Goal: Task Accomplishment & Management: Complete application form

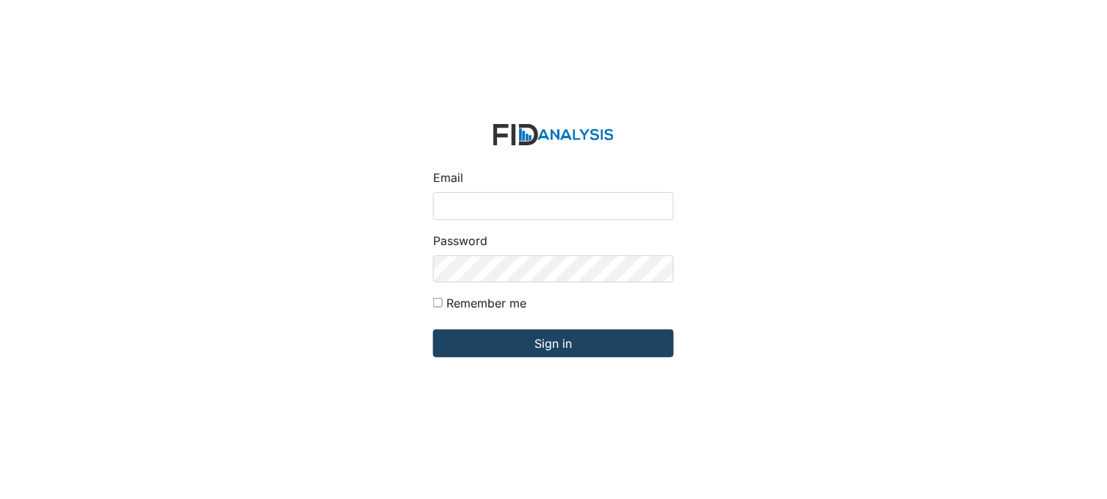
type input "[PERSON_NAME][EMAIL_ADDRESS][DOMAIN_NAME]"
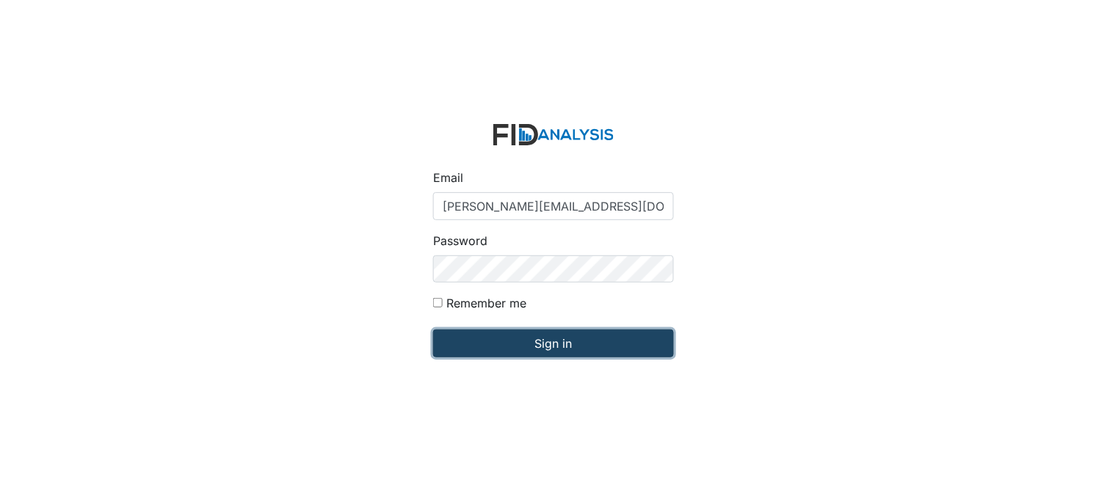
click at [515, 344] on input "Sign in" at bounding box center [553, 344] width 241 height 28
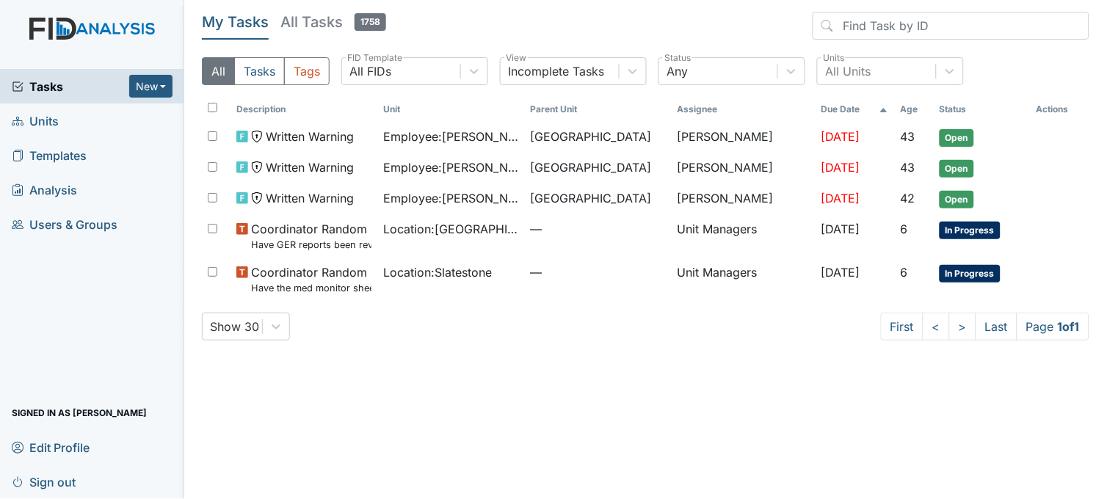
click at [59, 120] on link "Units" at bounding box center [92, 121] width 184 height 35
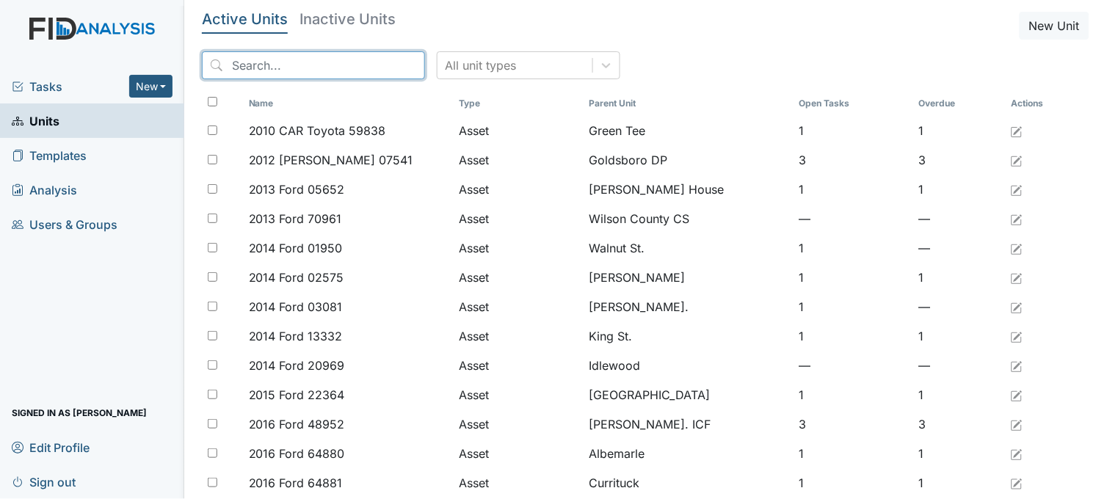
click at [250, 64] on input "search" at bounding box center [313, 65] width 223 height 28
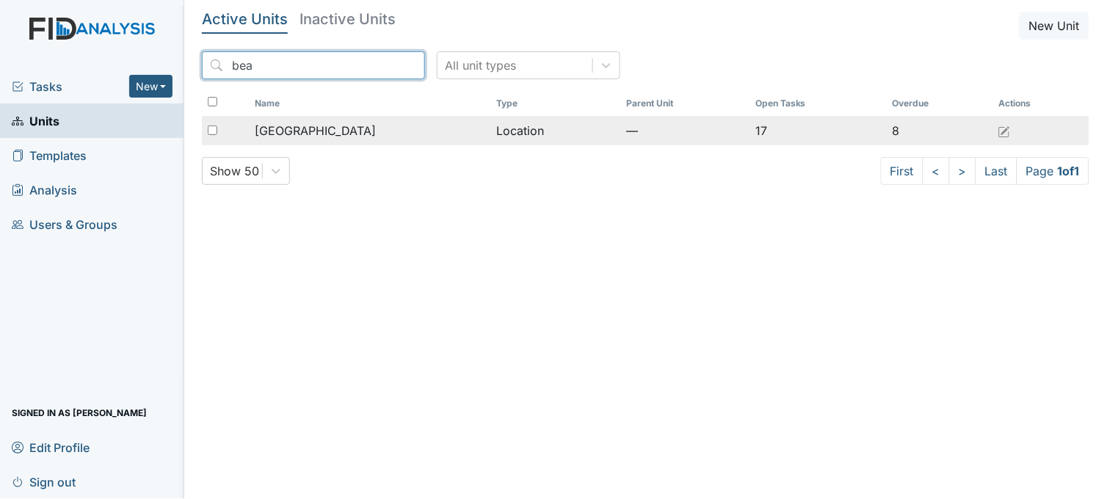
type input "bea"
click at [286, 125] on span "[GEOGRAPHIC_DATA]" at bounding box center [315, 131] width 121 height 18
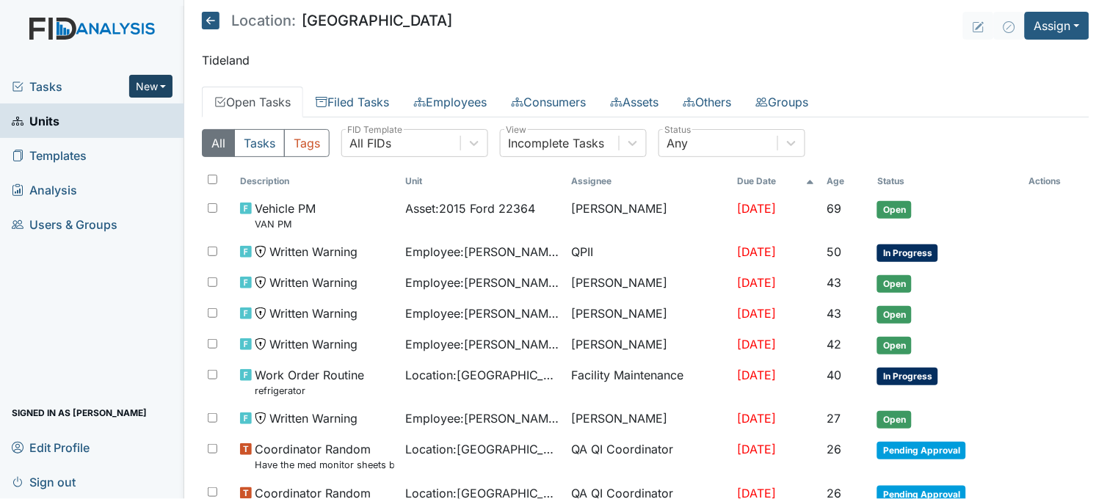
click at [145, 84] on button "New" at bounding box center [151, 86] width 44 height 23
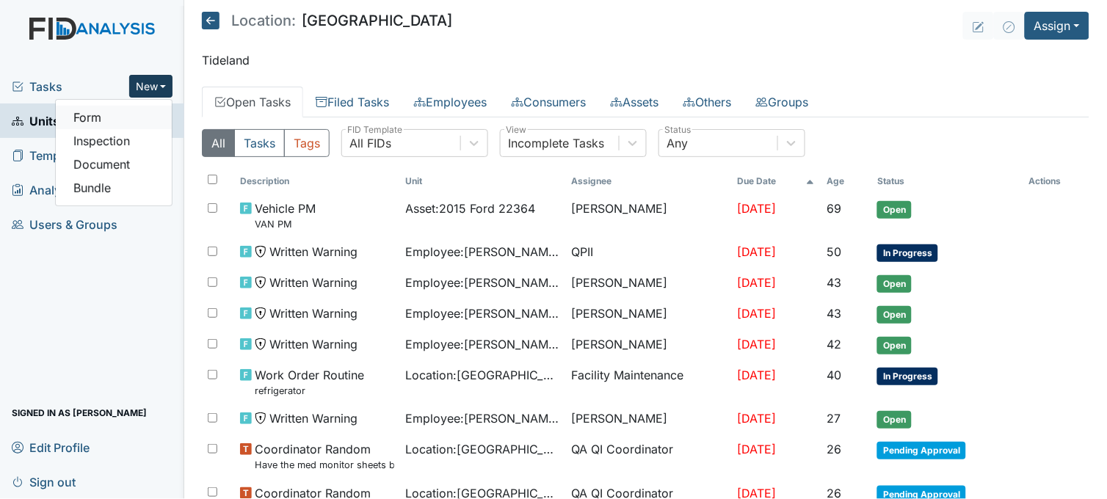
click at [115, 112] on link "Form" at bounding box center [114, 117] width 116 height 23
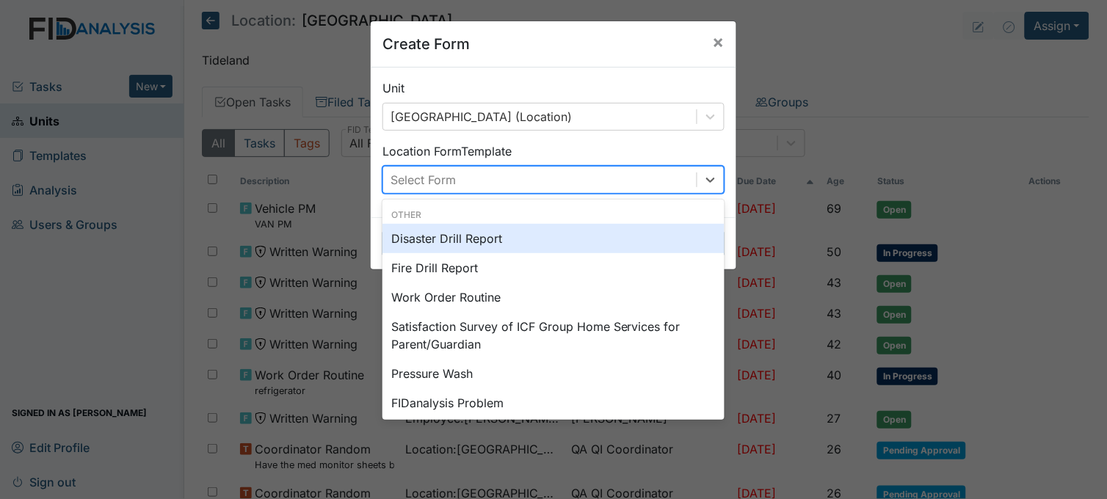
click at [421, 173] on div "Select Form" at bounding box center [423, 180] width 65 height 18
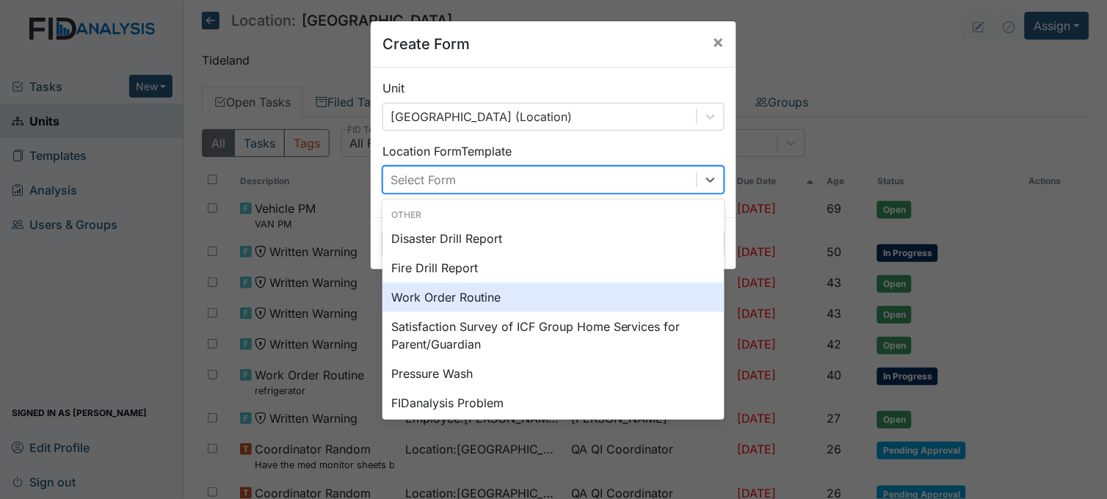
click at [431, 297] on div "Work Order Routine" at bounding box center [553, 297] width 342 height 29
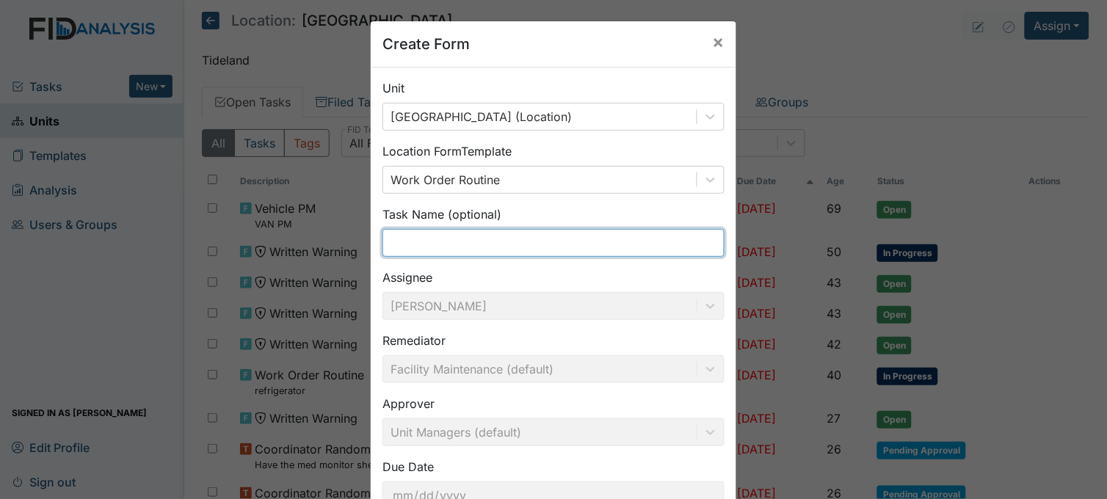
click at [419, 244] on input "text" at bounding box center [553, 243] width 342 height 28
type input "dryer not drying clothes"
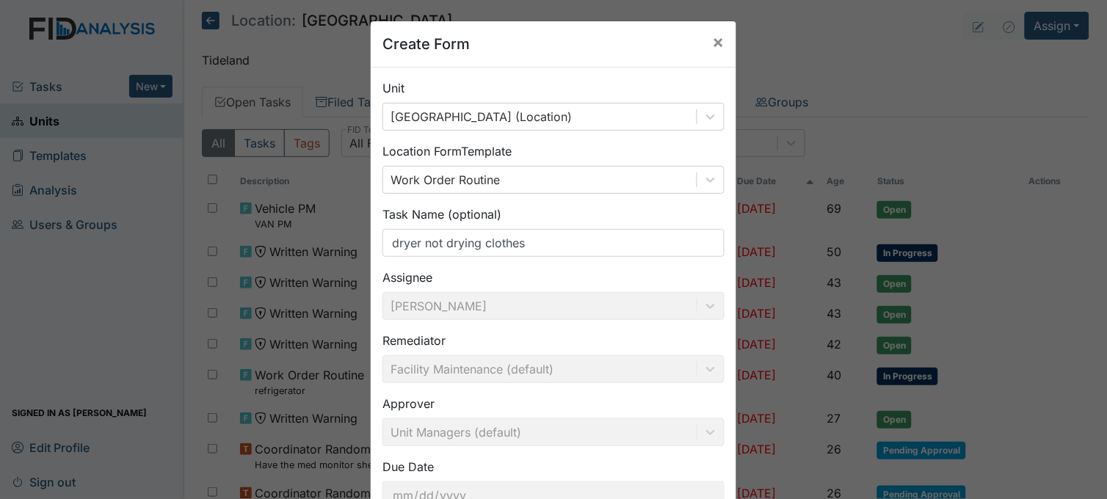
click at [678, 332] on div "Remediator Facility Maintenance (default)" at bounding box center [553, 357] width 342 height 51
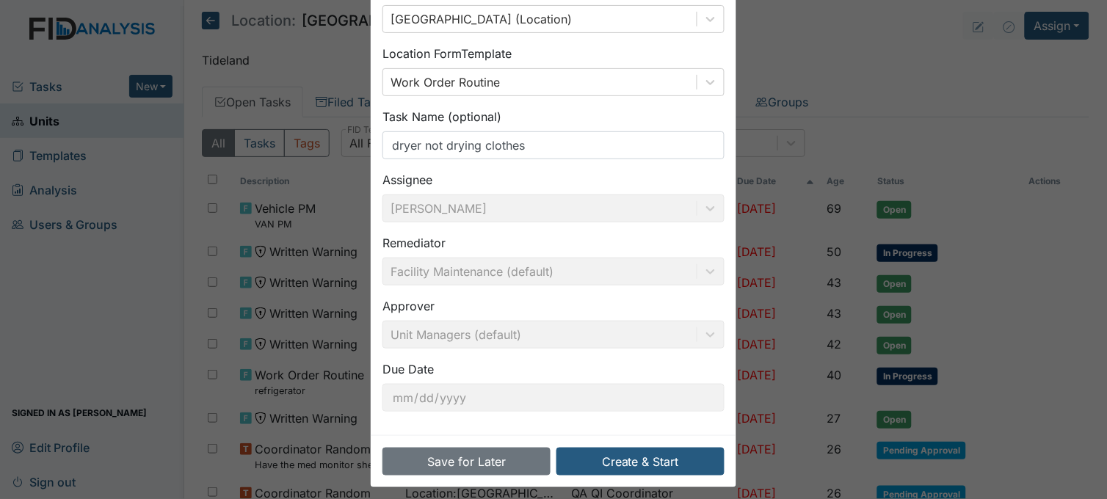
scroll to position [108, 0]
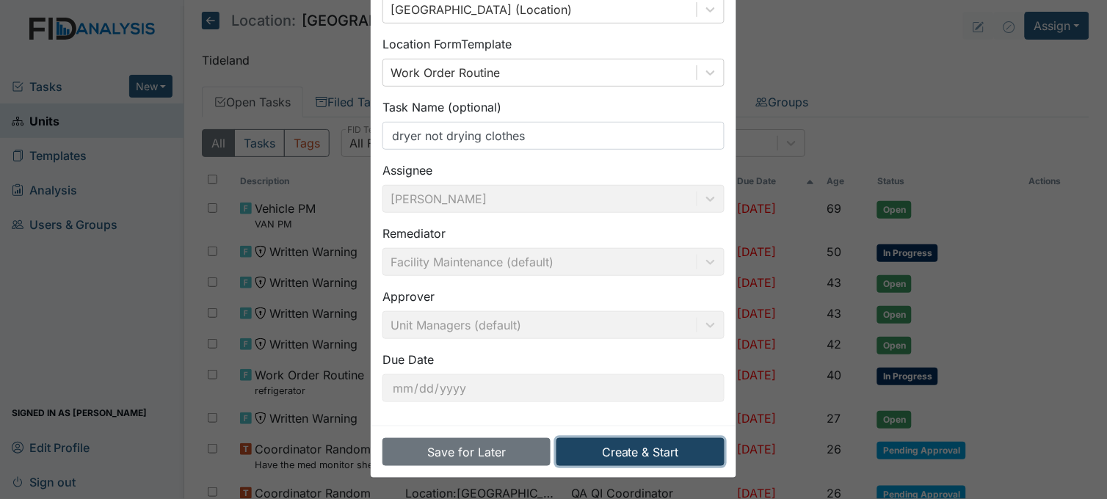
click at [614, 446] on button "Create & Start" at bounding box center [640, 452] width 168 height 28
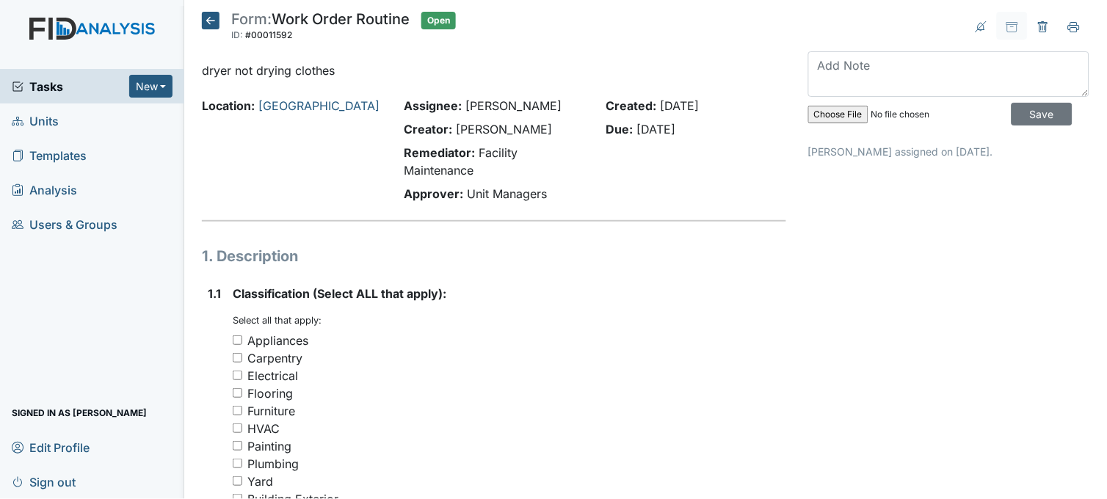
click at [235, 341] on input "Appliances" at bounding box center [238, 341] width 10 height 10
checkbox input "true"
click at [659, 377] on div "Electrical" at bounding box center [510, 376] width 554 height 18
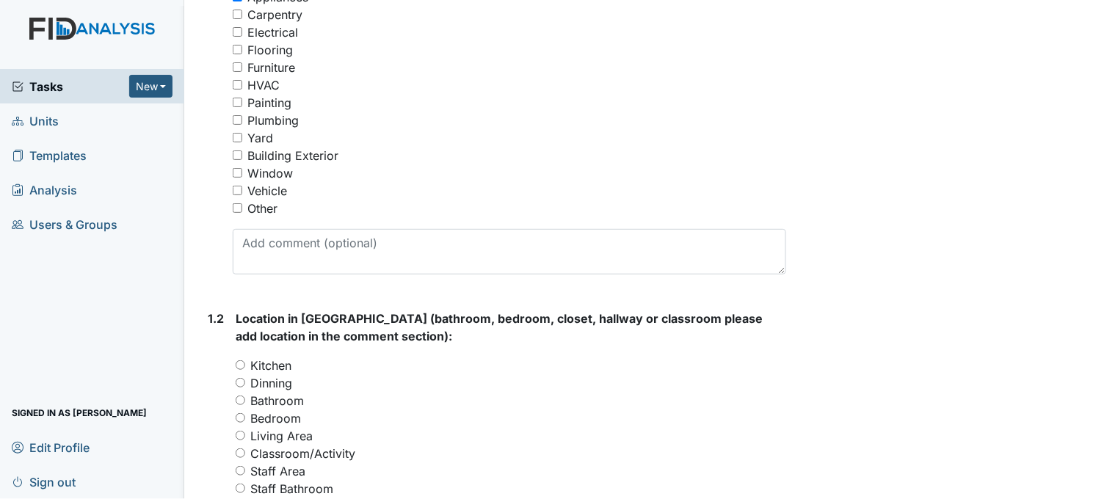
scroll to position [489, 0]
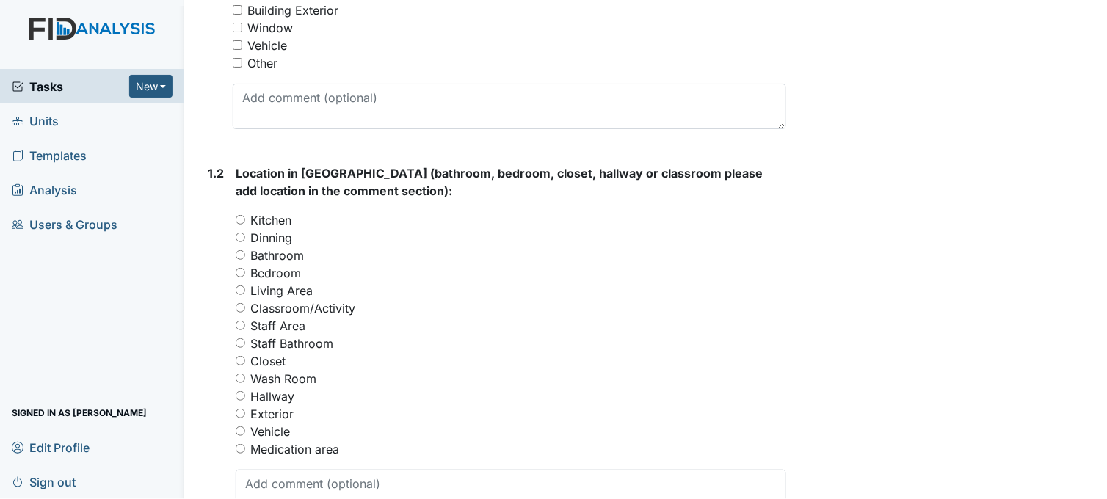
click at [242, 379] on input "Wash Room" at bounding box center [241, 379] width 10 height 10
radio input "true"
click at [644, 311] on div "Classroom/Activity" at bounding box center [511, 309] width 551 height 18
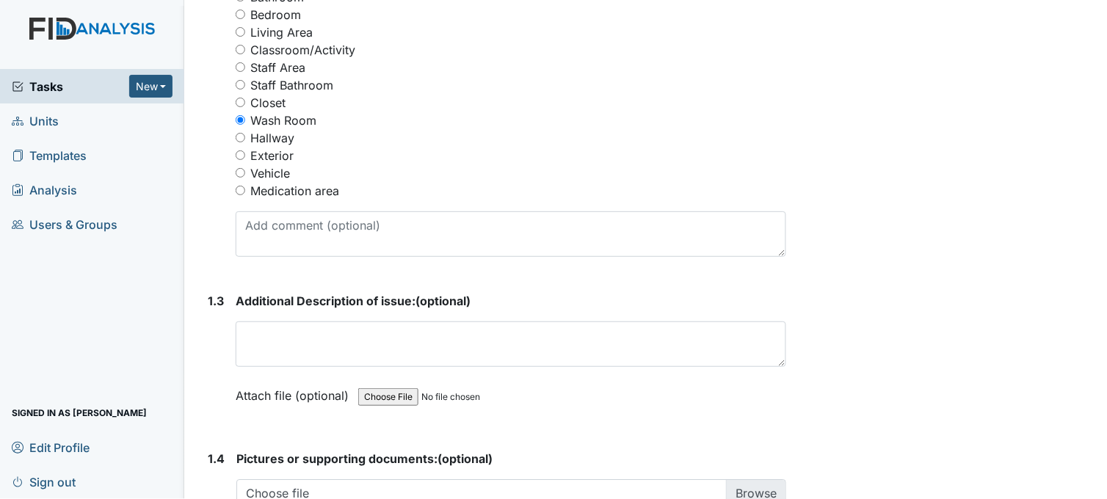
scroll to position [881, 0]
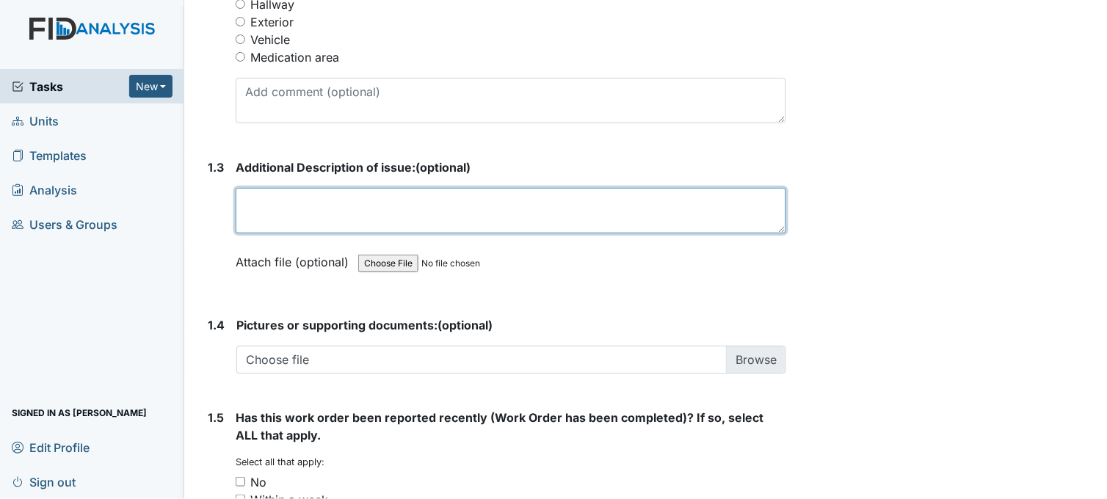
click at [336, 207] on textarea at bounding box center [511, 211] width 551 height 46
type textarea "drying taking long time to dry clothes. sensor coming on. dryer shutting off"
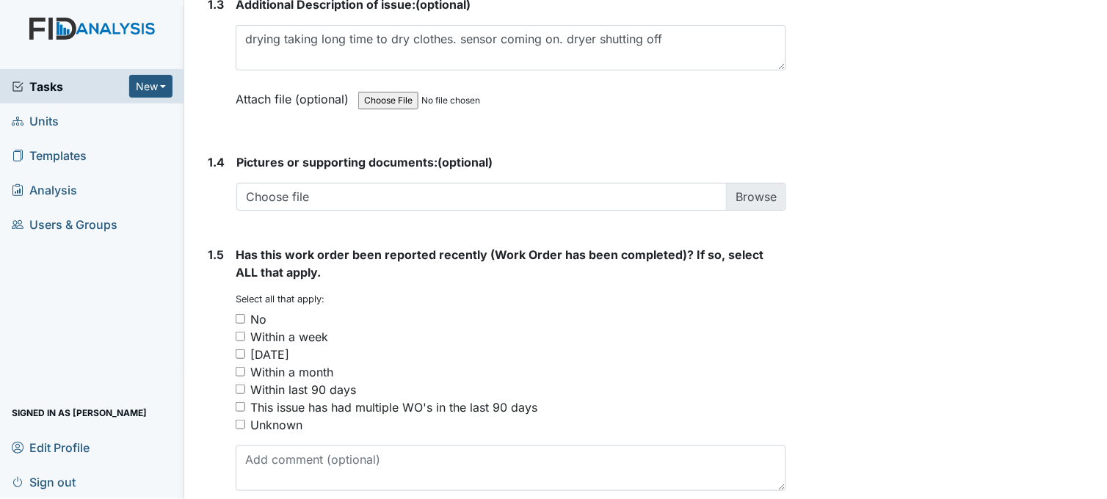
scroll to position [1076, 0]
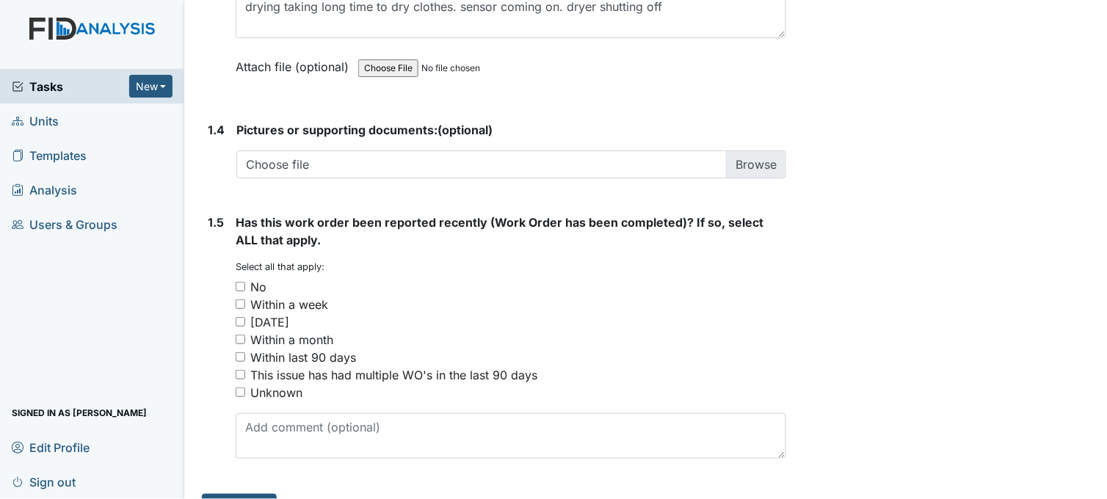
click at [239, 285] on input "No" at bounding box center [241, 287] width 10 height 10
checkbox input "true"
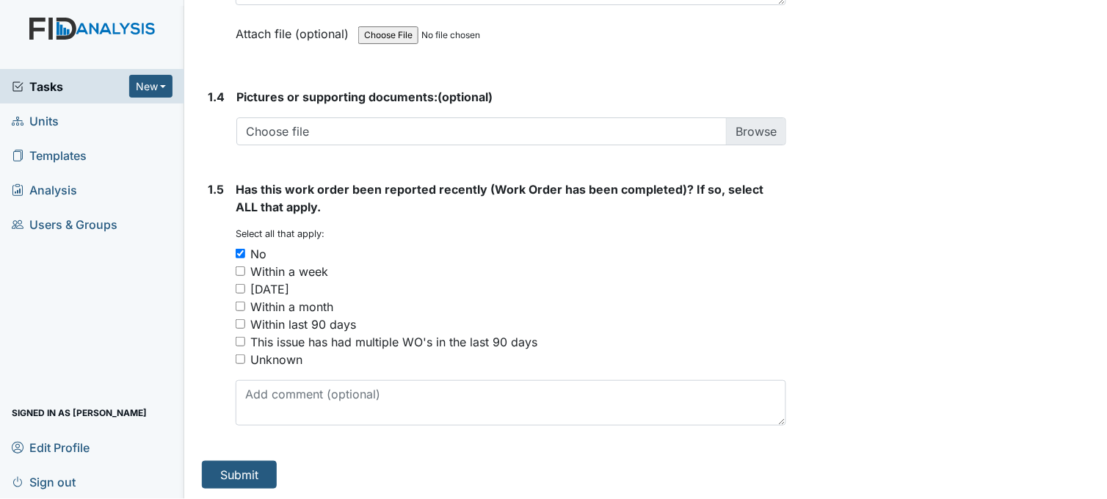
scroll to position [1110, 0]
click at [236, 479] on button "Submit" at bounding box center [239, 474] width 75 height 28
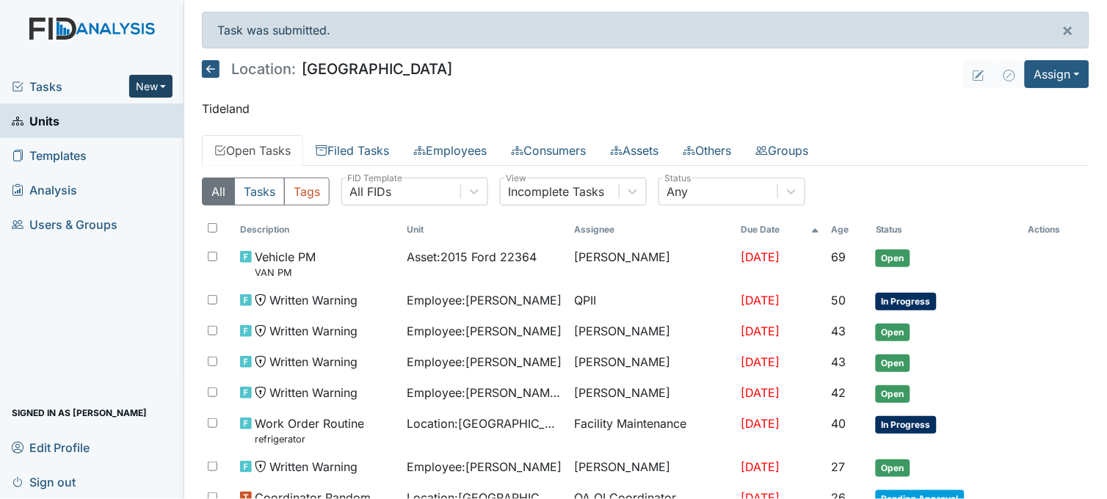
click at [148, 86] on button "New" at bounding box center [151, 86] width 44 height 23
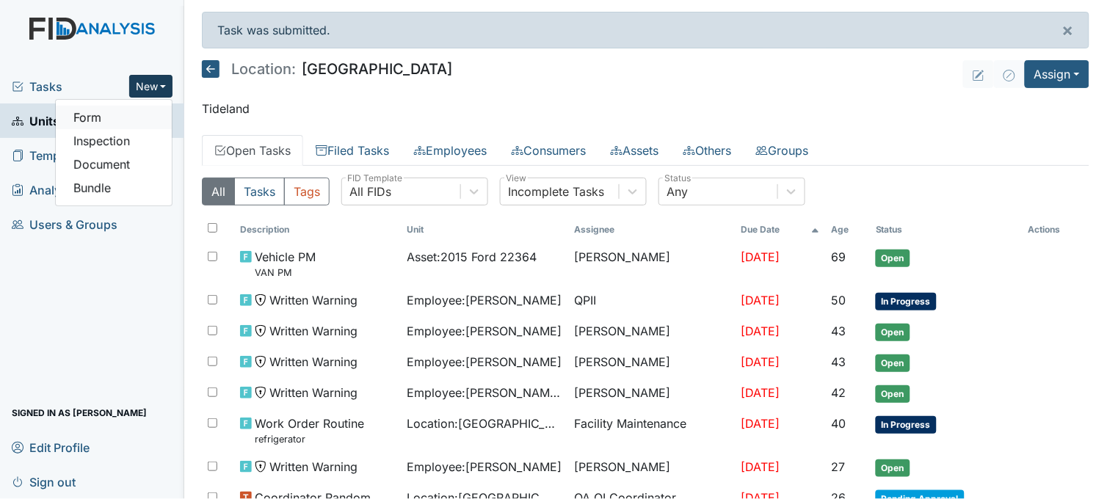
click at [120, 115] on link "Form" at bounding box center [114, 117] width 116 height 23
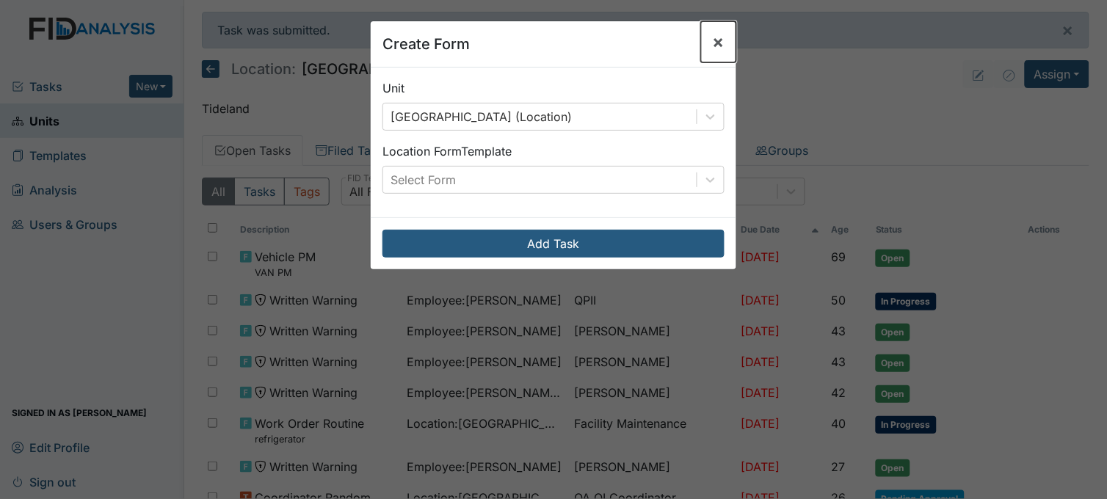
click at [713, 43] on span "×" at bounding box center [719, 41] width 12 height 21
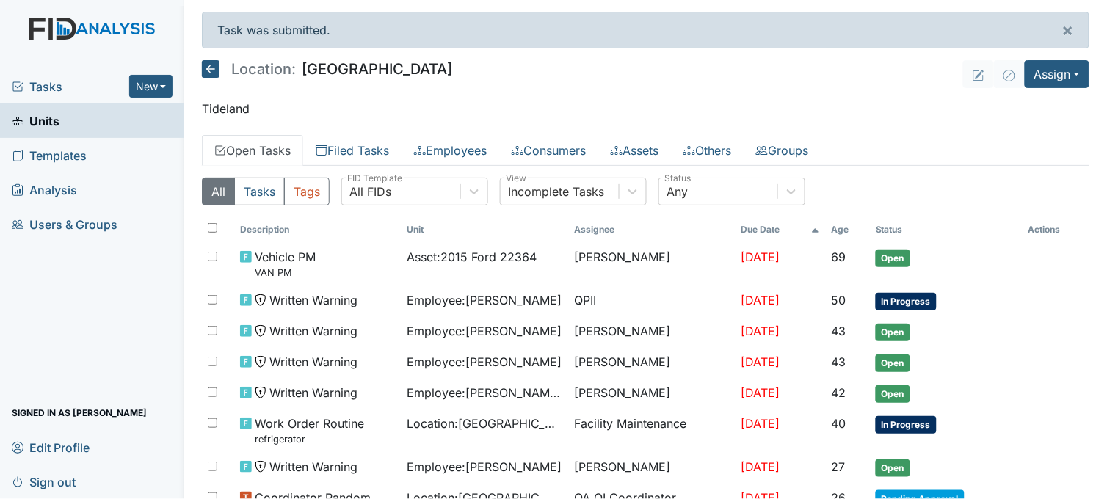
click at [751, 70] on header "Location: Beaufort Heights Assign Assign Form Assign Inspection Assign Document…" at bounding box center [646, 74] width 888 height 28
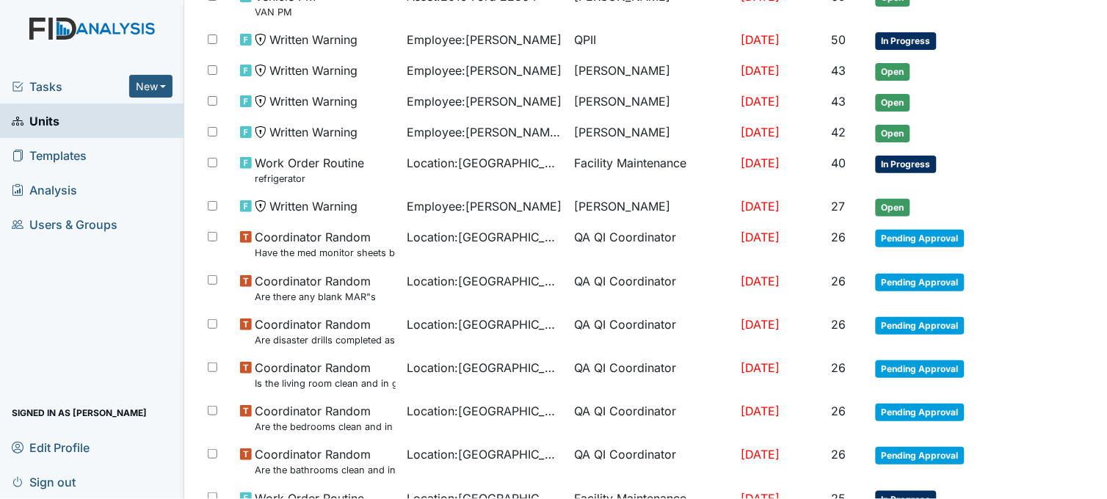
scroll to position [294, 0]
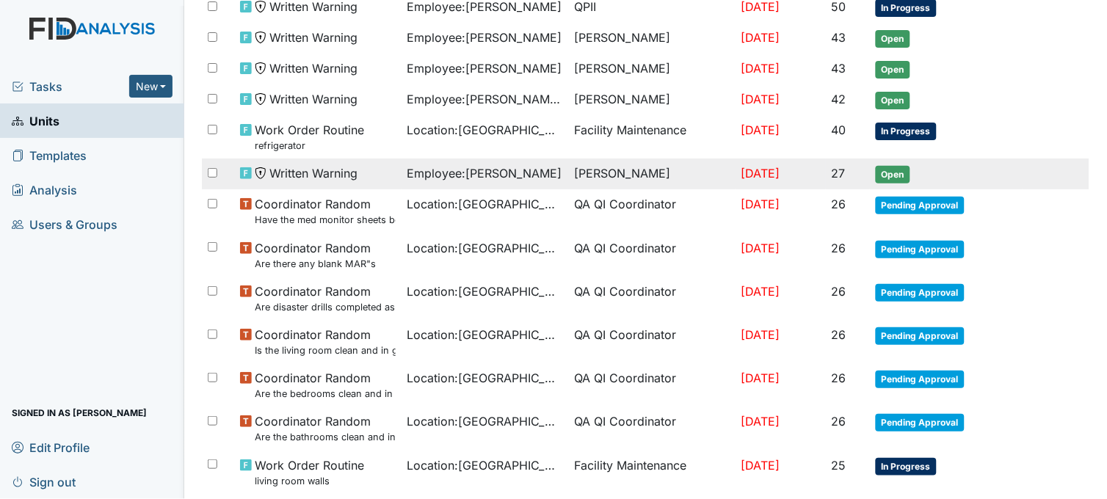
click at [585, 181] on td "[PERSON_NAME]" at bounding box center [651, 174] width 167 height 31
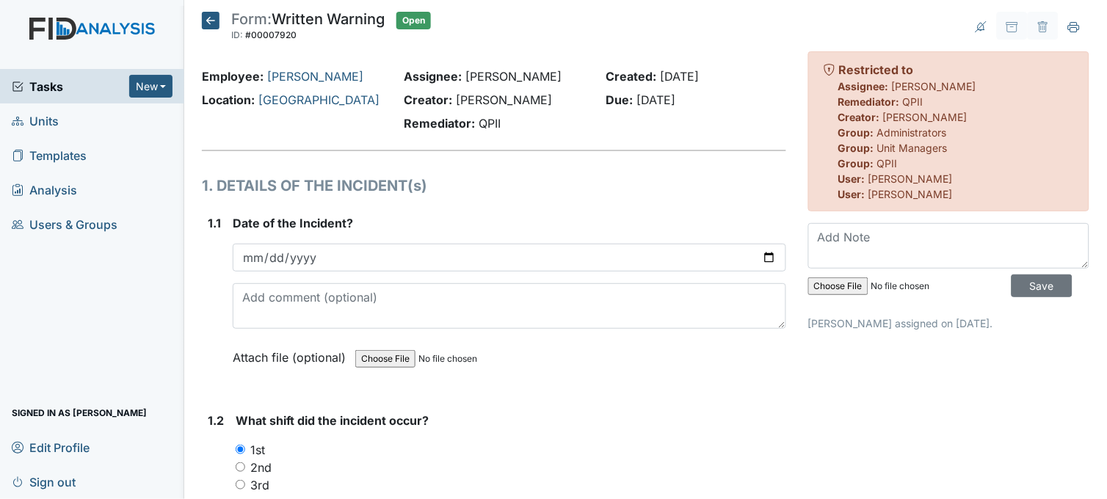
click at [642, 358] on div "Attach file (optional) You can upload .pdf, .txt, .jpg, .jpeg, .png, .csv, .xls…" at bounding box center [510, 359] width 554 height 36
click at [213, 16] on icon at bounding box center [211, 21] width 18 height 18
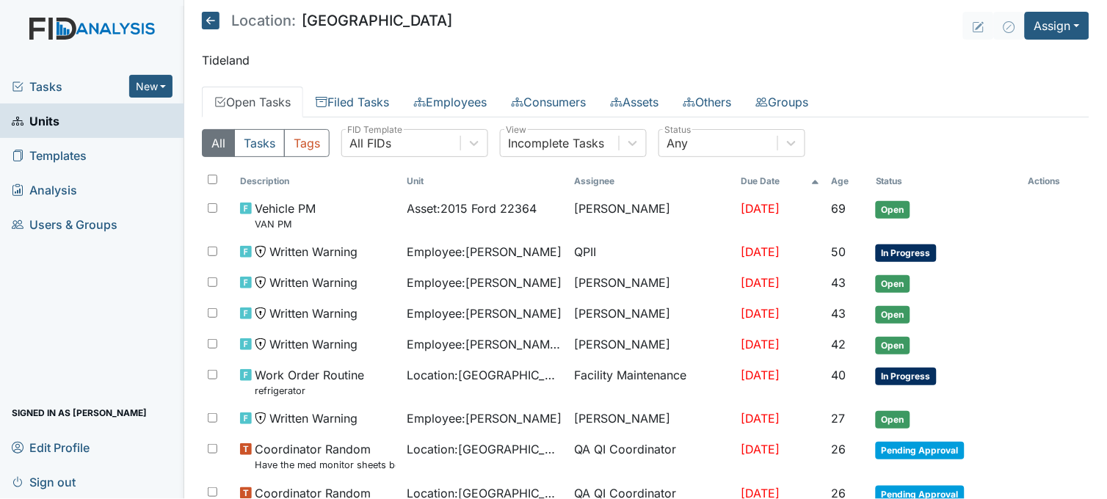
click at [60, 120] on link "Units" at bounding box center [92, 121] width 184 height 35
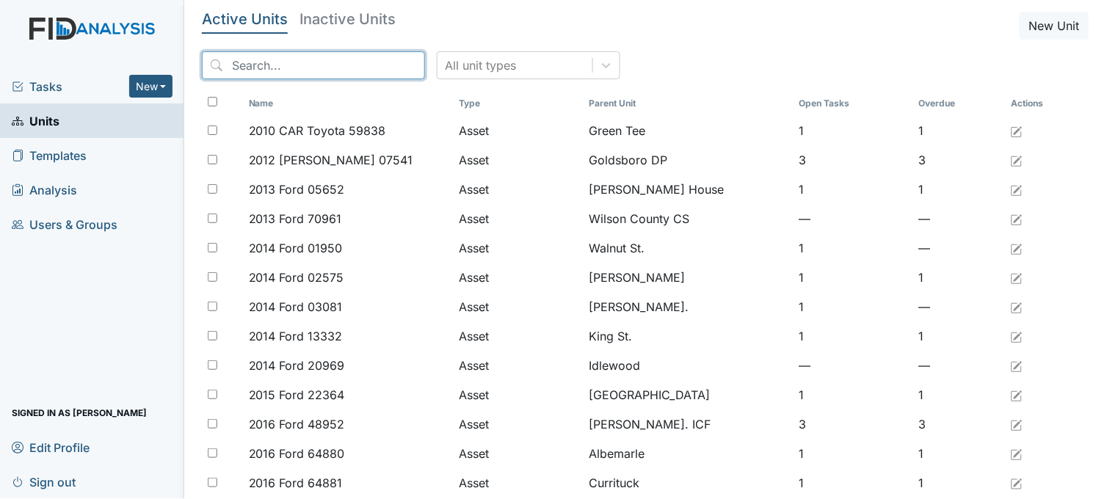
click at [261, 68] on input "search" at bounding box center [313, 65] width 223 height 28
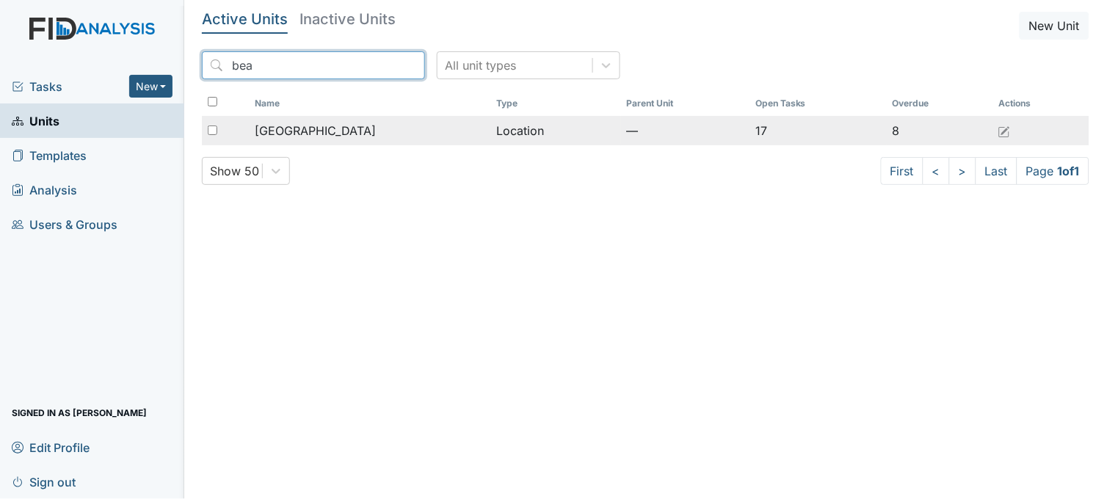
type input "bea"
click at [297, 126] on span "[GEOGRAPHIC_DATA]" at bounding box center [315, 131] width 121 height 18
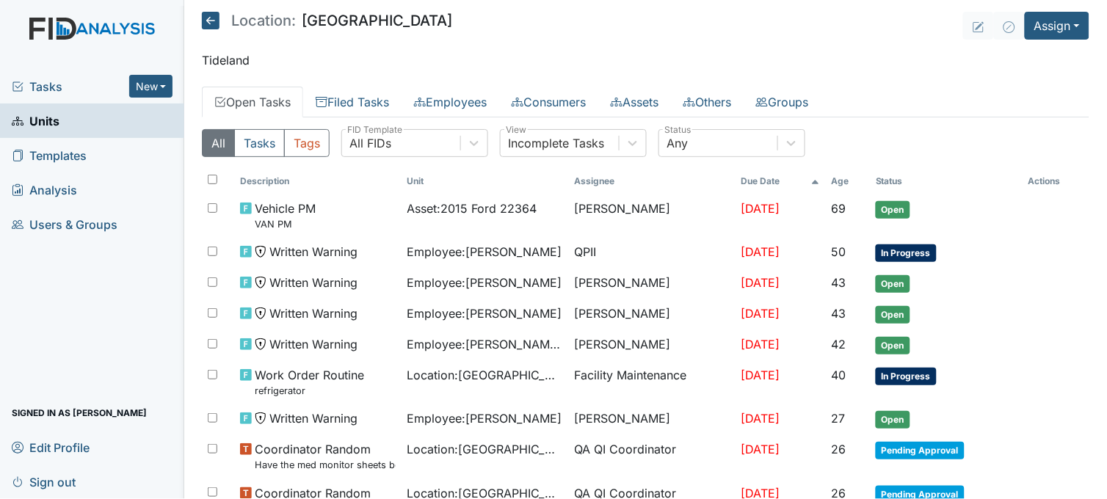
click at [51, 81] on span "Tasks" at bounding box center [70, 87] width 117 height 18
